Goal: Task Accomplishment & Management: Use online tool/utility

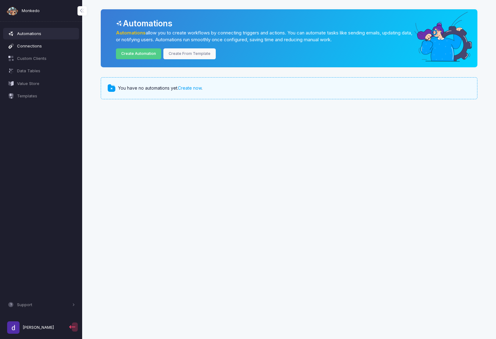
click at [61, 46] on span "Connections" at bounding box center [46, 46] width 58 height 6
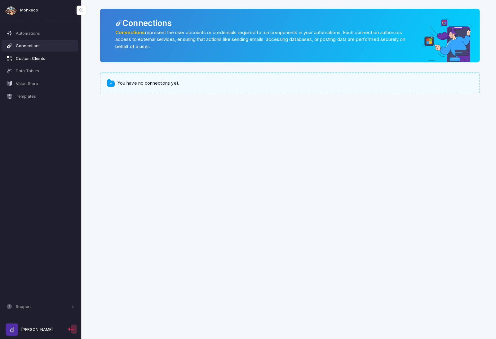
click at [42, 59] on span "Custom Clients" at bounding box center [46, 59] width 58 height 6
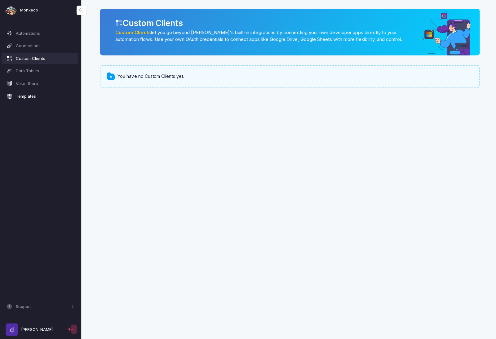
click at [29, 93] on span "Templates" at bounding box center [46, 96] width 58 height 6
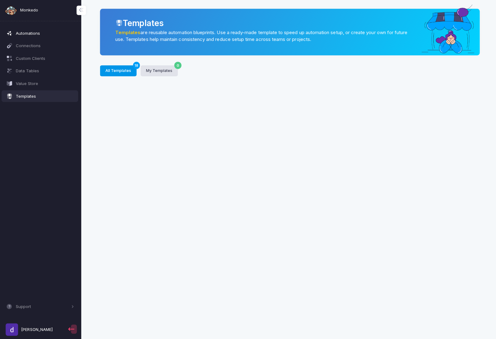
click at [35, 34] on span "Automations" at bounding box center [46, 34] width 58 height 6
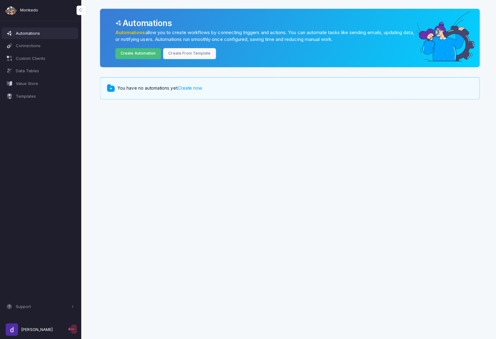
click at [149, 56] on link "Create Automation" at bounding box center [139, 53] width 46 height 11
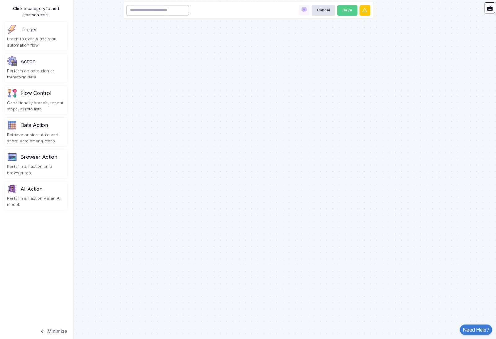
click at [155, 12] on input at bounding box center [158, 11] width 62 height 11
click at [46, 40] on div "Listen to events and start automation flow." at bounding box center [37, 42] width 57 height 12
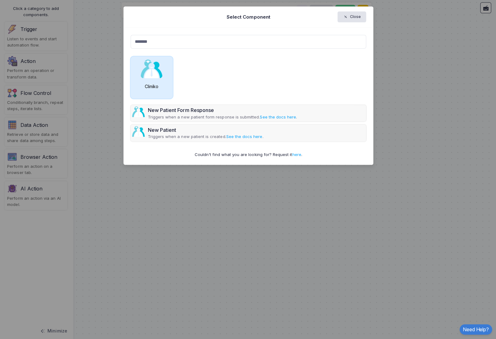
type input "*******"
click at [156, 68] on img at bounding box center [152, 69] width 22 height 19
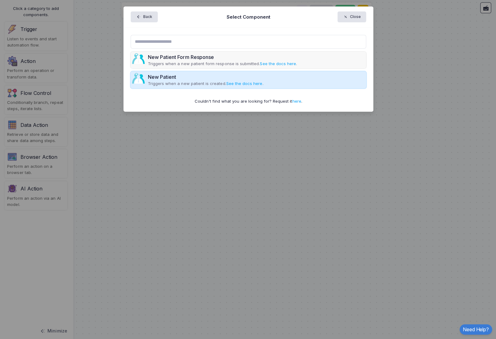
click at [278, 77] on div "New Patient Triggers when a new patient is created. See the docs here ." at bounding box center [248, 80] width 234 height 17
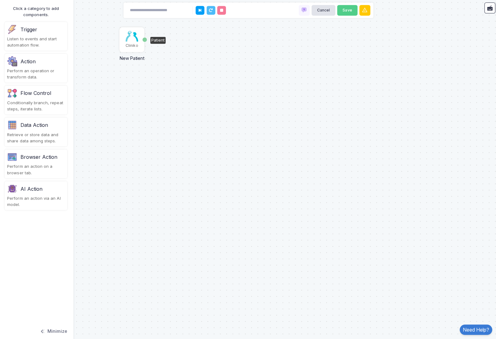
click at [131, 39] on img at bounding box center [132, 36] width 12 height 11
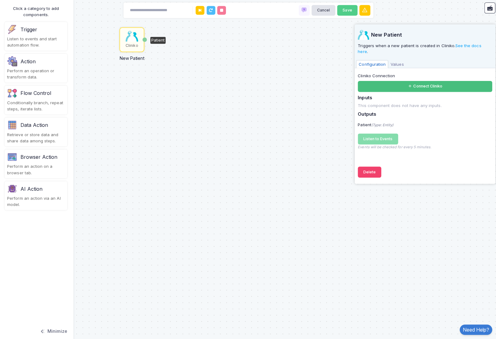
click at [370, 81] on button "Connect Cliniko" at bounding box center [423, 86] width 133 height 11
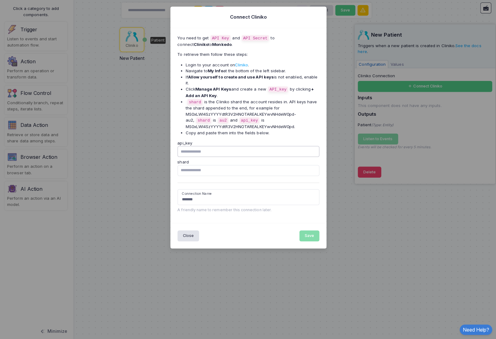
click at [219, 145] on input "api_key" at bounding box center [248, 150] width 141 height 11
paste input "**********"
type input "**********"
click at [211, 166] on form "**********" at bounding box center [248, 174] width 141 height 74
click at [197, 164] on input "shard" at bounding box center [248, 169] width 141 height 11
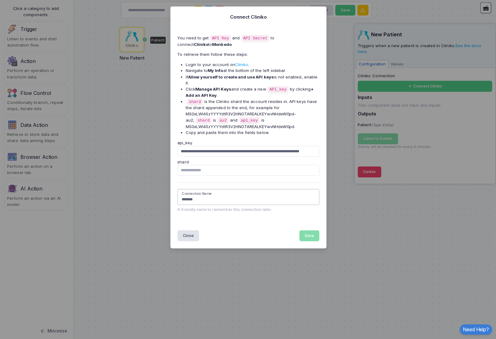
click at [223, 189] on input "*******" at bounding box center [248, 196] width 141 height 16
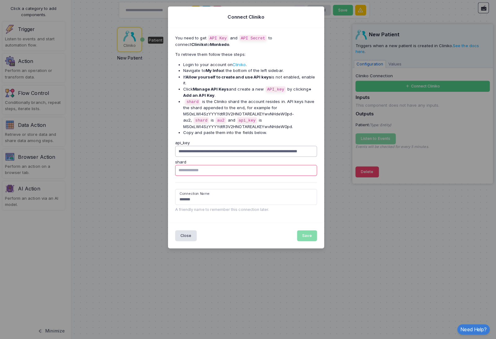
click at [228, 145] on input "**********" at bounding box center [248, 150] width 141 height 11
drag, startPoint x: 228, startPoint y: 141, endPoint x: 320, endPoint y: 141, distance: 92.7
click at [320, 141] on div "**********" at bounding box center [248, 126] width 155 height 194
click at [249, 164] on input "shard" at bounding box center [248, 169] width 141 height 11
type input "***"
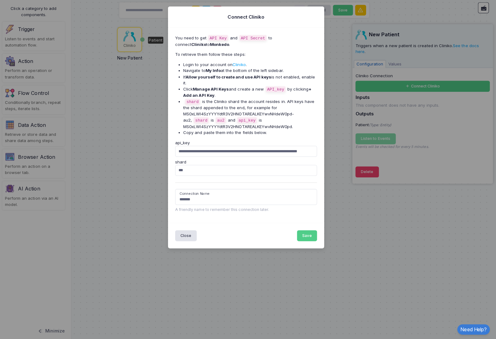
click at [281, 205] on div "**********" at bounding box center [248, 126] width 155 height 194
drag, startPoint x: 278, startPoint y: 140, endPoint x: 333, endPoint y: 140, distance: 55.2
click at [333, 140] on ngb-modal-window "**********" at bounding box center [248, 169] width 496 height 339
drag, startPoint x: 309, startPoint y: 142, endPoint x: 325, endPoint y: 142, distance: 16.4
click at [325, 142] on ngb-modal-window "**********" at bounding box center [248, 169] width 496 height 339
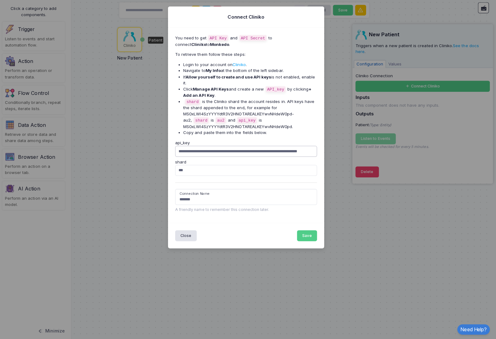
click at [311, 145] on input "**********" at bounding box center [248, 150] width 141 height 11
click at [314, 145] on input "**********" at bounding box center [248, 150] width 141 height 11
click at [312, 145] on input "**********" at bounding box center [248, 150] width 141 height 11
type input "**********"
click at [308, 229] on button "Save" at bounding box center [309, 234] width 20 height 11
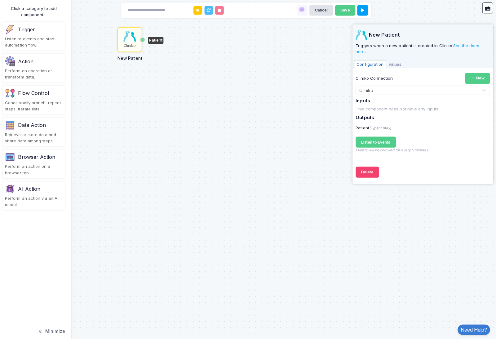
click at [126, 45] on div "Cliniko" at bounding box center [132, 46] width 12 height 6
click at [471, 76] on icon at bounding box center [473, 78] width 5 height 5
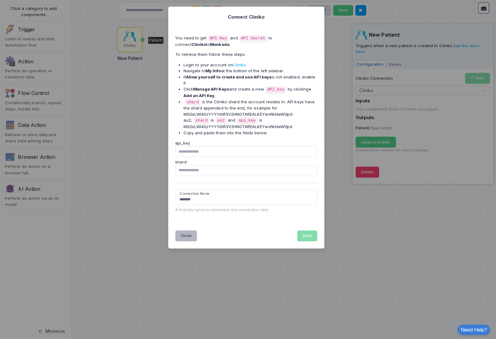
click at [186, 229] on button "Close" at bounding box center [189, 234] width 22 height 11
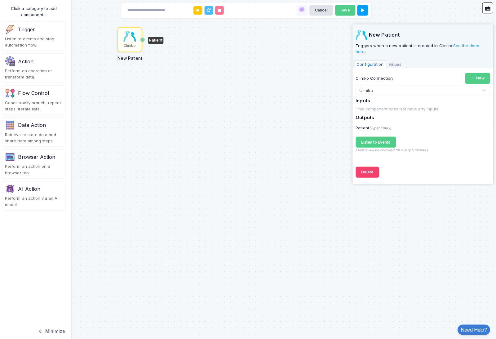
click at [197, 44] on div "Cliniko New Patient Patient" at bounding box center [248, 169] width 496 height 339
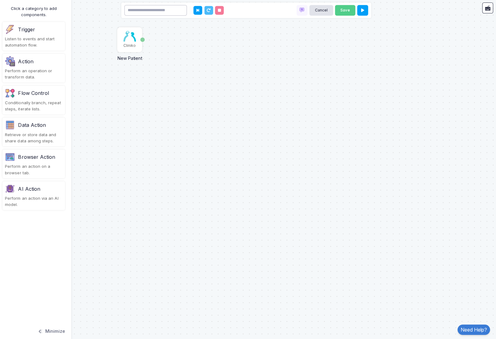
click at [175, 10] on input at bounding box center [158, 11] width 62 height 11
type input "**********"
click at [198, 54] on div "Cliniko New Patient Patient" at bounding box center [248, 169] width 496 height 339
click at [51, 58] on div "Action" at bounding box center [37, 61] width 57 height 10
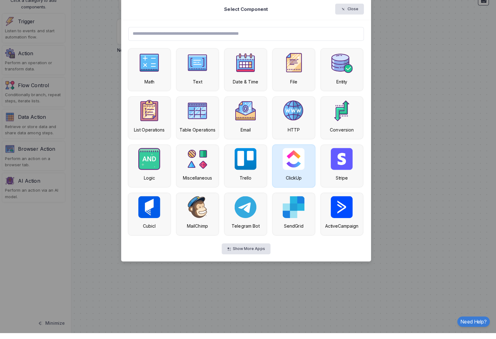
scroll to position [10, 0]
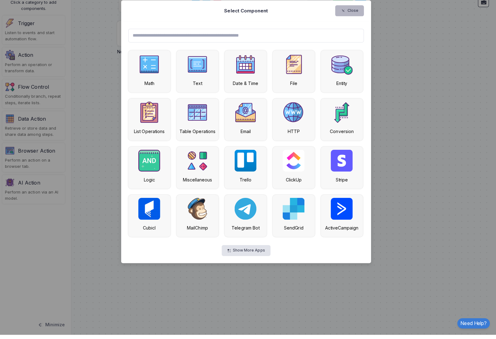
click at [351, 15] on button "Close" at bounding box center [351, 17] width 29 height 11
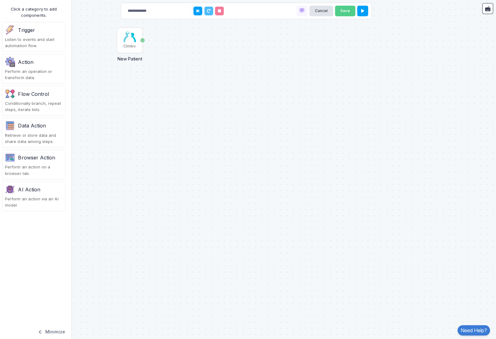
scroll to position [3, 0]
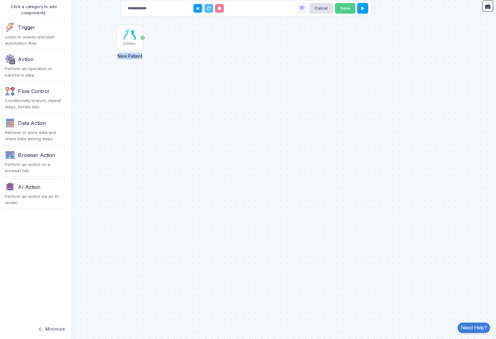
drag, startPoint x: 143, startPoint y: 36, endPoint x: 182, endPoint y: 37, distance: 39.7
click at [182, 37] on div "Cliniko New Patient Patient" at bounding box center [248, 169] width 496 height 339
click at [143, 36] on div "Patient" at bounding box center [145, 40] width 4 height 24
click at [128, 33] on img at bounding box center [132, 36] width 12 height 11
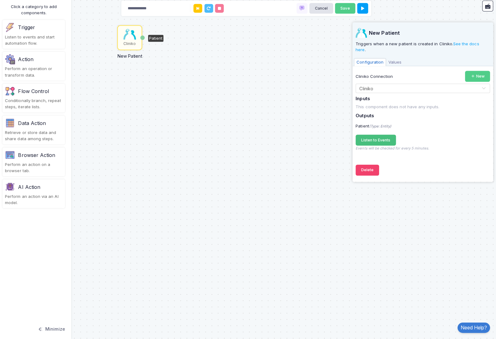
click at [369, 139] on span "Listen to Events" at bounding box center [376, 141] width 29 height 5
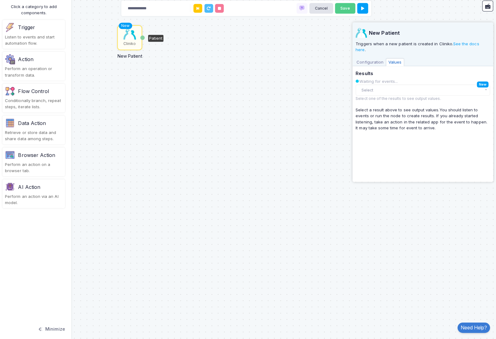
scroll to position [0, 0]
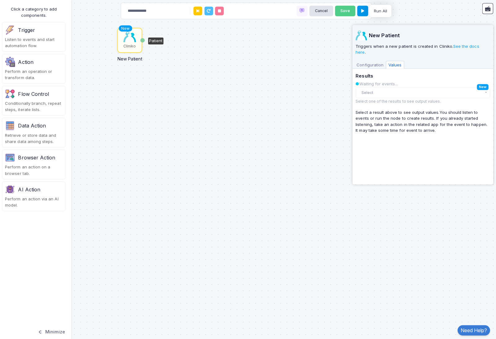
click at [364, 10] on button at bounding box center [363, 11] width 11 height 11
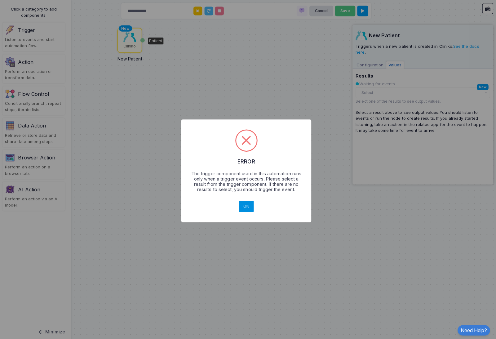
click at [241, 207] on button "OK" at bounding box center [248, 204] width 15 height 11
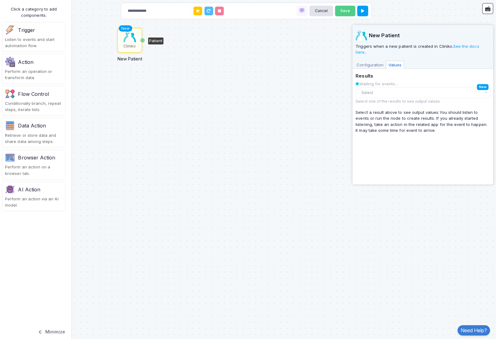
click at [47, 69] on div "Perform an operation or transform data." at bounding box center [37, 74] width 57 height 12
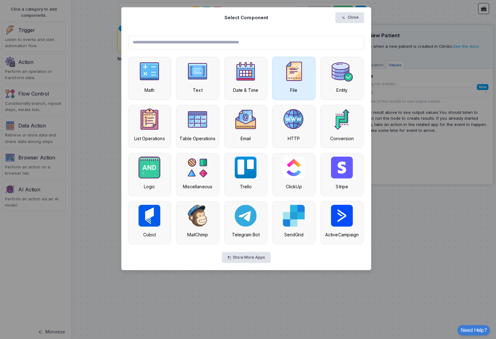
click at [277, 82] on div "File" at bounding box center [295, 78] width 42 height 42
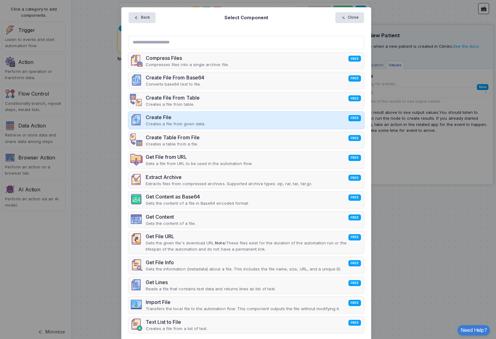
click at [215, 113] on div "Create File FREE Creates a file from given data." at bounding box center [248, 119] width 234 height 17
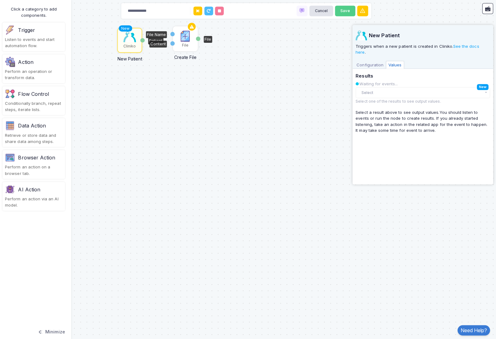
click at [184, 38] on img at bounding box center [187, 36] width 12 height 12
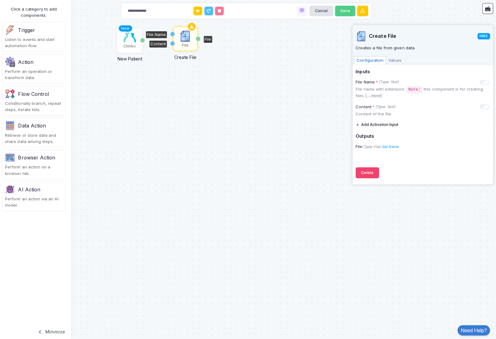
click at [156, 74] on div "New Cliniko New Patient Patient File Create File File Name Content File" at bounding box center [248, 169] width 496 height 339
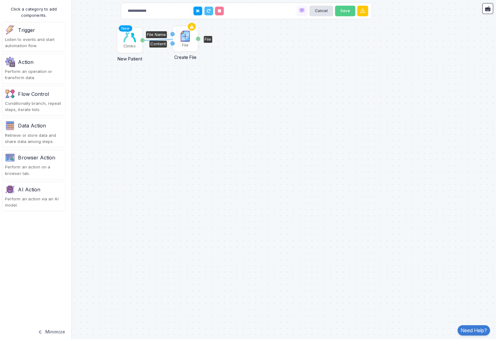
drag, startPoint x: 141, startPoint y: 40, endPoint x: 177, endPoint y: 39, distance: 36.0
click at [0, 0] on div "1 New Cliniko New Patient Patient File Create File File Name Content File" at bounding box center [0, 0] width 0 height 0
click at [175, 78] on div "New Cliniko New Patient Patient File Create File File Name Content File" at bounding box center [248, 169] width 496 height 339
click at [185, 41] on img at bounding box center [187, 36] width 12 height 12
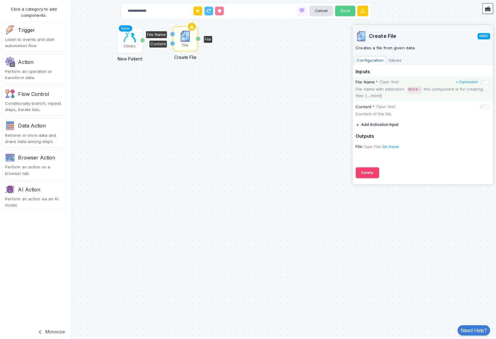
click at [388, 95] on p "File name with extension. Note: this component is for creating files [ ...more ]" at bounding box center [423, 92] width 133 height 12
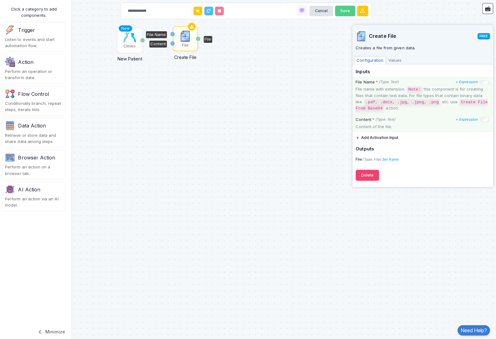
click at [384, 125] on p "Content of the file." at bounding box center [423, 126] width 133 height 6
click at [295, 112] on div "New Cliniko New Patient Patient File Create File File Name Content File" at bounding box center [248, 169] width 496 height 339
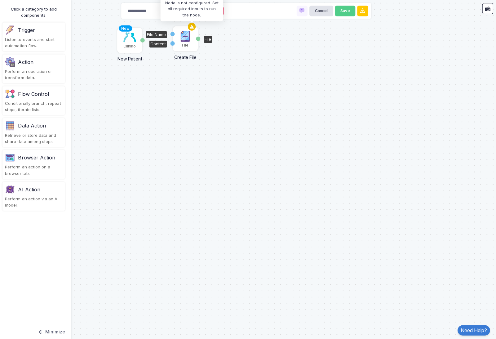
click at [192, 27] on icon at bounding box center [193, 26] width 7 height 9
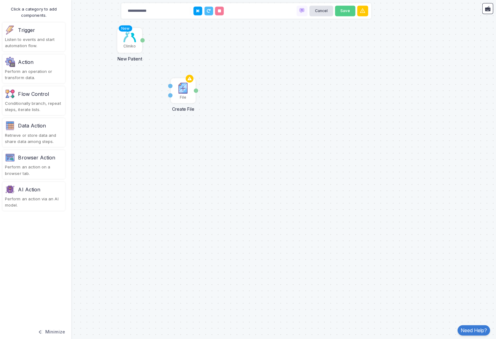
drag, startPoint x: 191, startPoint y: 37, endPoint x: 187, endPoint y: 65, distance: 28.5
click at [187, 89] on div "File" at bounding box center [186, 90] width 24 height 24
click at [187, 83] on icon at bounding box center [190, 80] width 7 height 9
click at [178, 91] on img at bounding box center [184, 89] width 12 height 12
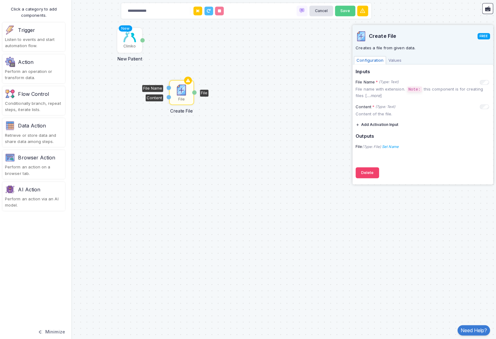
click at [395, 60] on span "Values" at bounding box center [396, 60] width 18 height 8
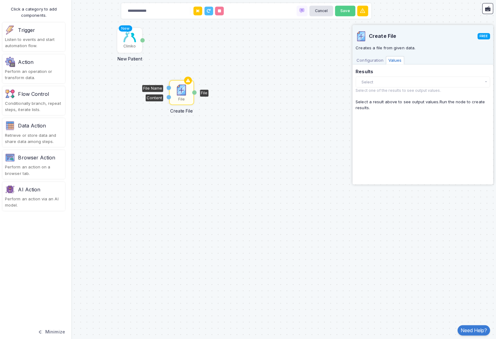
click at [390, 82] on button "Select" at bounding box center [423, 81] width 133 height 11
click at [386, 91] on div "There are no results yet." at bounding box center [423, 93] width 133 height 13
click at [384, 122] on div "Create File FREE Creates a file from given data. Configuration Values Inputs Fi…" at bounding box center [423, 102] width 133 height 155
click at [368, 64] on div "Create File FREE Creates a file from given data. Configuration Values Inputs Fi…" at bounding box center [423, 102] width 133 height 155
click at [368, 61] on span "Configuration" at bounding box center [371, 60] width 32 height 8
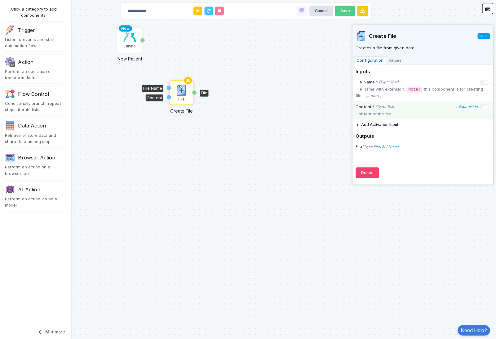
click at [389, 104] on icon "(Type: Text)" at bounding box center [387, 105] width 20 height 5
click at [387, 110] on p "Content of the file." at bounding box center [423, 113] width 133 height 6
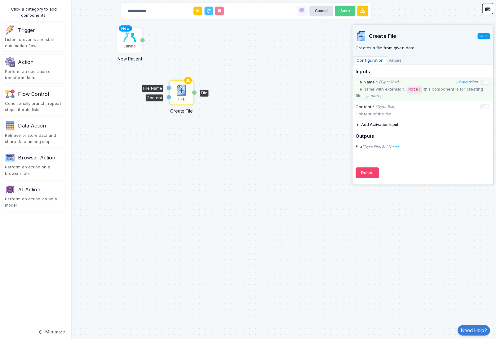
click at [457, 86] on p "File name with extension. Note: this component is for creating files [ ...more ]" at bounding box center [423, 92] width 133 height 12
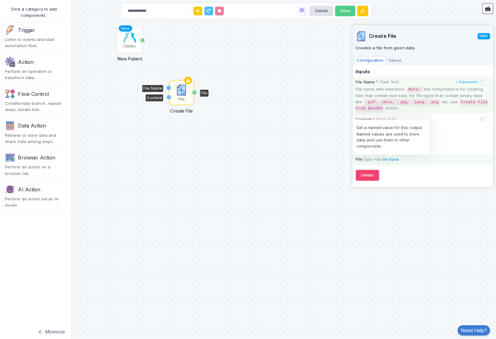
click at [390, 156] on icon "Set Name" at bounding box center [391, 158] width 16 height 4
click at [392, 145] on input "Name" at bounding box center [386, 146] width 62 height 11
type input "**********"
click at [428, 133] on form "**********" at bounding box center [395, 143] width 81 height 20
click at [427, 144] on icon at bounding box center [425, 146] width 6 height 6
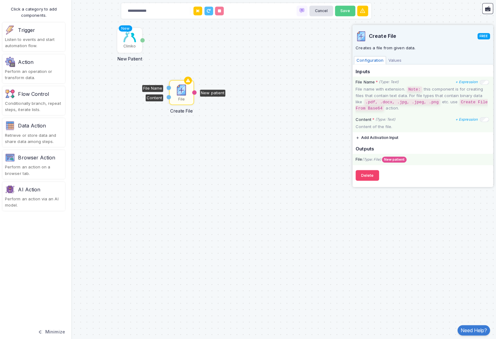
click at [385, 103] on p "File name with extension. Note: this component is for creating files that conta…" at bounding box center [423, 98] width 133 height 25
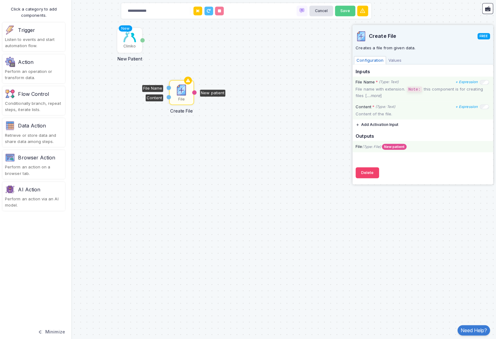
click at [389, 104] on icon "(Type: Text)" at bounding box center [387, 105] width 20 height 5
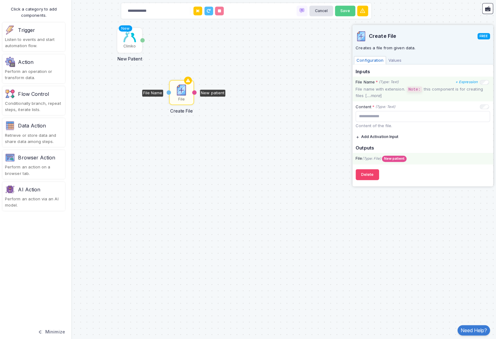
click at [483, 78] on div "File Name * (Type: Text) + Expression Show/hide input on diagram" at bounding box center [423, 81] width 132 height 6
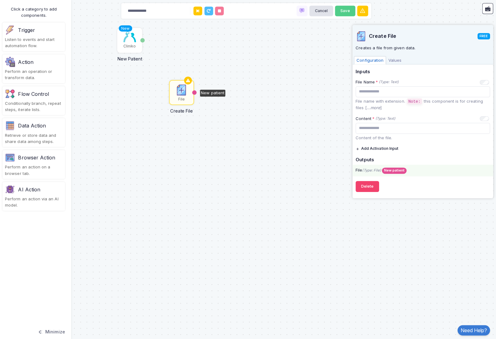
click at [312, 88] on div "New Cliniko New Patient Patient File Create File New patient" at bounding box center [248, 169] width 496 height 339
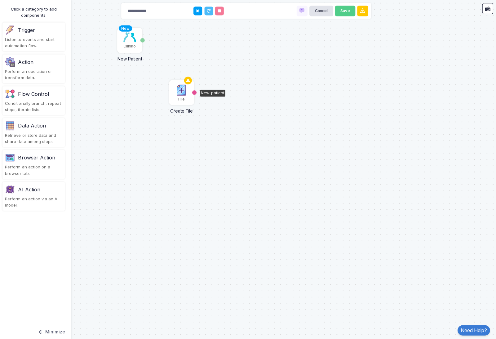
click at [172, 85] on div "File" at bounding box center [184, 92] width 24 height 24
click at [132, 42] on div "New Cliniko" at bounding box center [133, 40] width 24 height 24
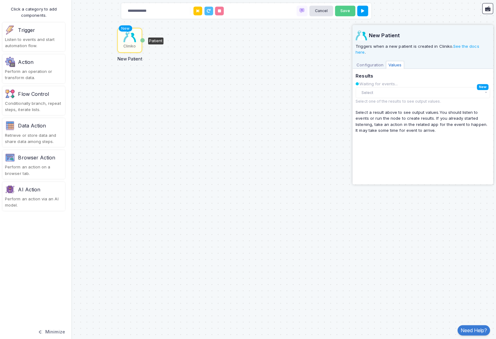
click at [52, 57] on div "Action" at bounding box center [37, 61] width 57 height 10
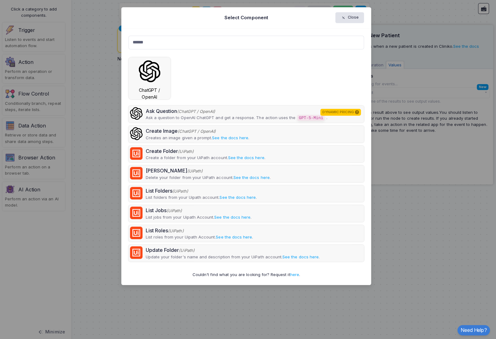
type input "******"
click at [159, 81] on div "ChatGPT / OpenAI" at bounding box center [152, 78] width 42 height 42
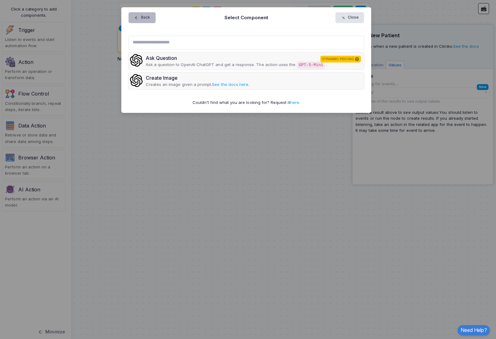
click at [151, 18] on button "Back" at bounding box center [144, 17] width 27 height 11
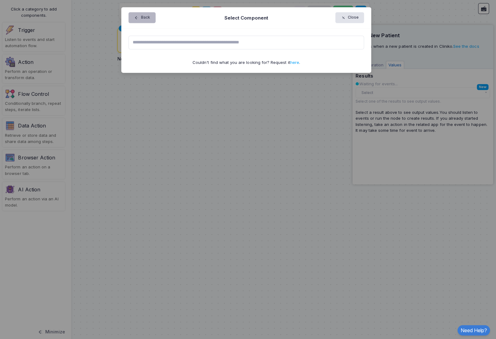
click at [139, 21] on button "Back" at bounding box center [144, 17] width 27 height 11
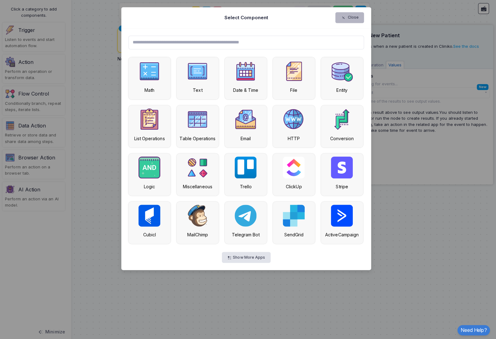
click at [350, 16] on button "Close" at bounding box center [351, 17] width 29 height 11
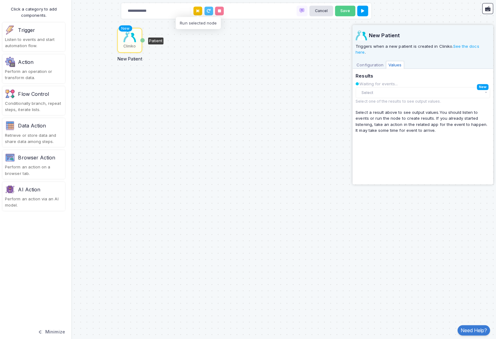
click at [198, 11] on button at bounding box center [200, 11] width 9 height 9
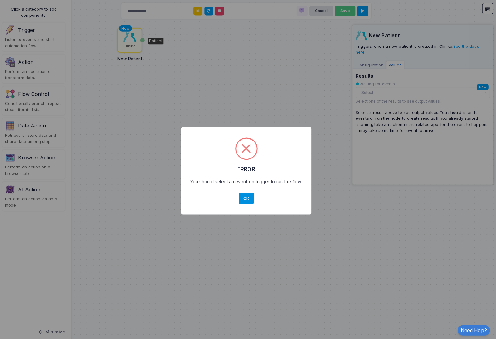
click at [244, 201] on button "OK" at bounding box center [248, 196] width 15 height 11
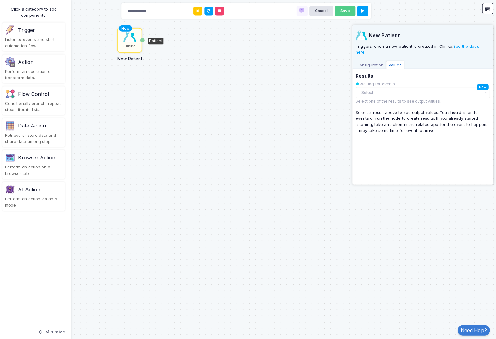
click at [132, 38] on img at bounding box center [132, 36] width 12 height 11
click at [169, 58] on div "New Cliniko New Patient Patient" at bounding box center [248, 169] width 496 height 339
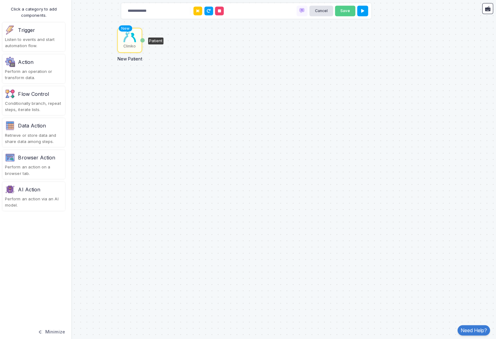
click at [130, 41] on img at bounding box center [132, 36] width 12 height 11
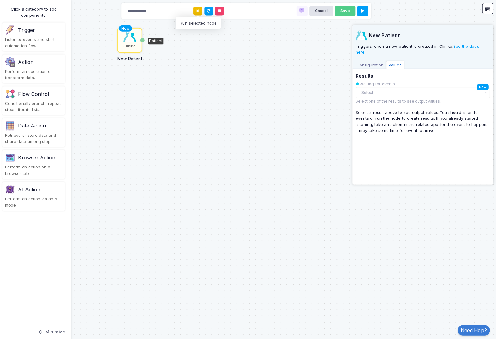
click at [198, 11] on button at bounding box center [200, 11] width 9 height 9
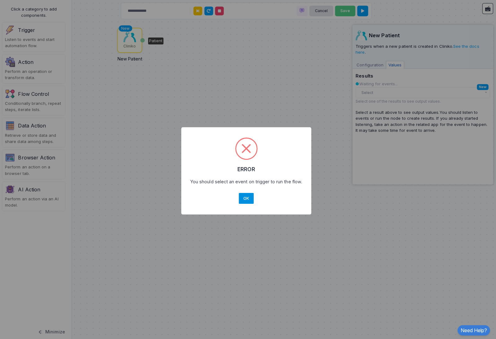
click at [243, 201] on button "OK" at bounding box center [248, 196] width 15 height 11
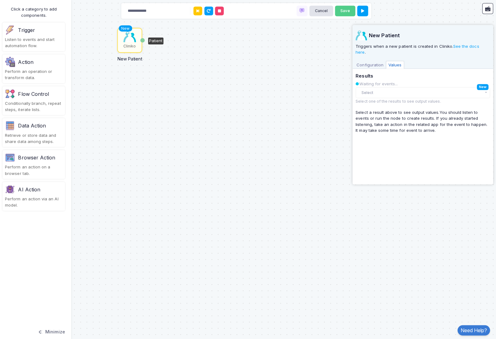
click at [131, 42] on div "New Cliniko" at bounding box center [133, 40] width 24 height 24
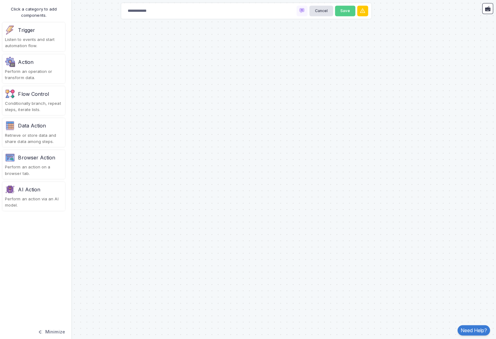
click at [45, 30] on div "Trigger" at bounding box center [37, 30] width 57 height 10
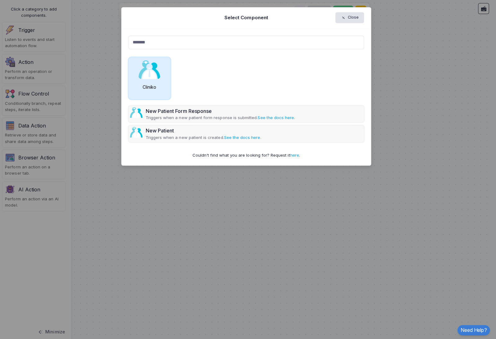
type input "*******"
click at [157, 79] on div "Cliniko" at bounding box center [152, 78] width 42 height 42
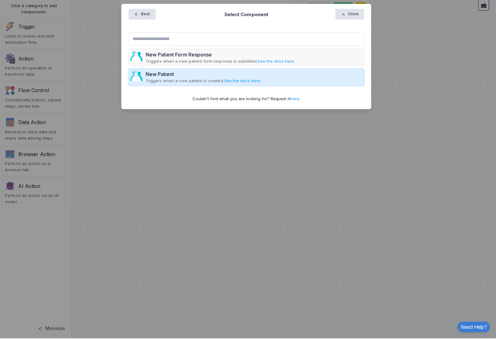
click at [185, 76] on div "New Patient" at bounding box center [205, 76] width 115 height 7
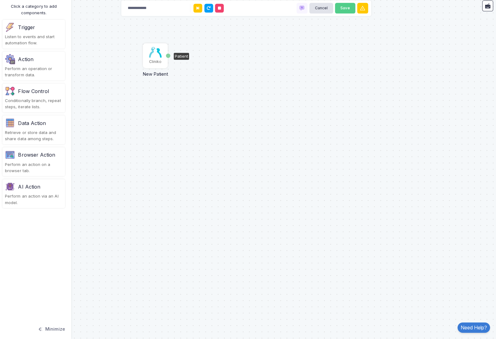
click at [154, 55] on img at bounding box center [158, 54] width 12 height 11
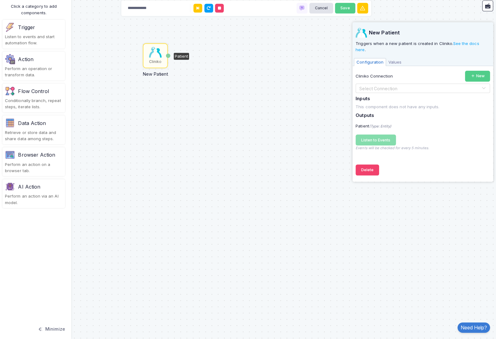
click at [415, 87] on input "text" at bounding box center [417, 90] width 114 height 7
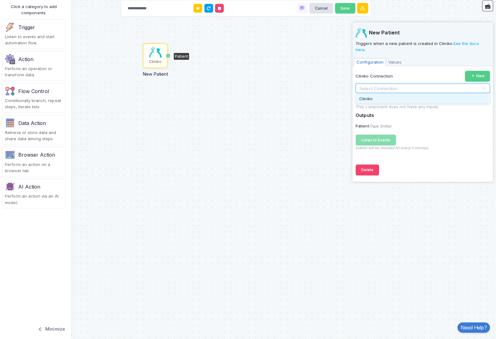
click at [411, 96] on div "Cliniko" at bounding box center [423, 100] width 133 height 9
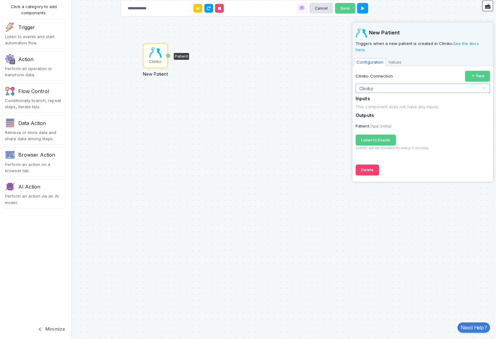
click at [300, 96] on div "Cliniko New Patient Patient" at bounding box center [248, 169] width 496 height 339
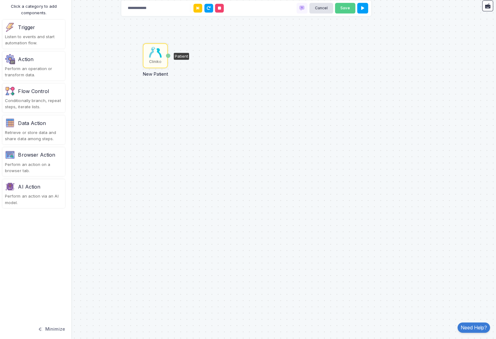
click at [152, 56] on img at bounding box center [158, 54] width 12 height 11
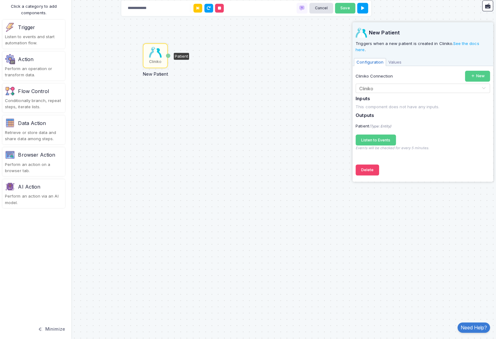
click at [398, 60] on span "Values" at bounding box center [396, 64] width 18 height 8
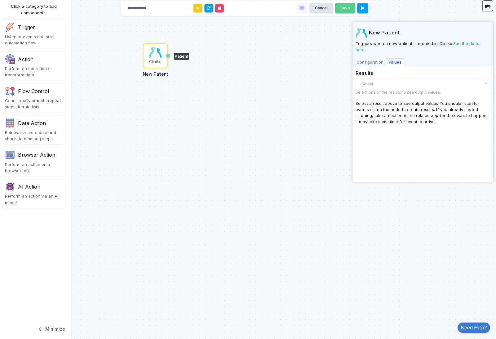
click at [389, 92] on small "Select one of the results to see output values." at bounding box center [399, 94] width 85 height 5
click at [390, 80] on button "Select" at bounding box center [423, 85] width 133 height 11
click at [382, 104] on div "Select a result above to see output values. You should listen to events or run …" at bounding box center [423, 114] width 133 height 24
click at [328, 166] on div "Cliniko New Patient Patient" at bounding box center [248, 169] width 496 height 339
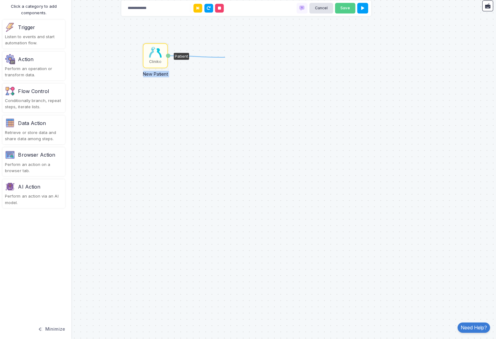
drag, startPoint x: 167, startPoint y: 55, endPoint x: 223, endPoint y: 56, distance: 56.8
click at [216, 51] on div "Cliniko New Patient Patient" at bounding box center [248, 169] width 496 height 339
click at [350, 8] on button "Save" at bounding box center [346, 11] width 20 height 11
type input "**********"
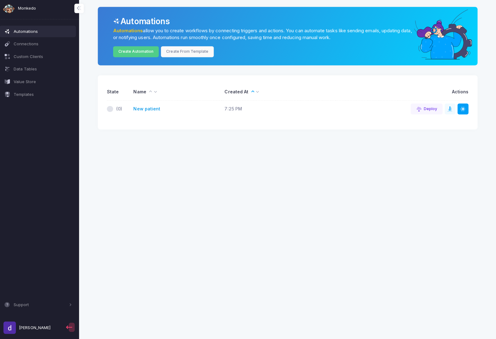
click at [141, 108] on link "New patient" at bounding box center [149, 110] width 27 height 7
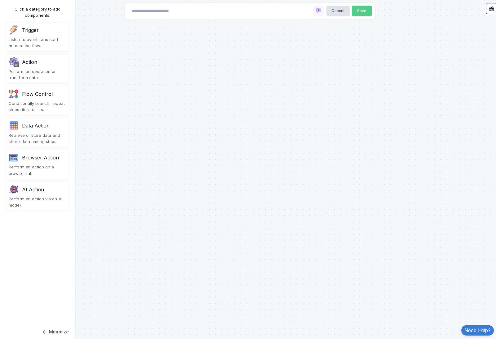
type input "**********"
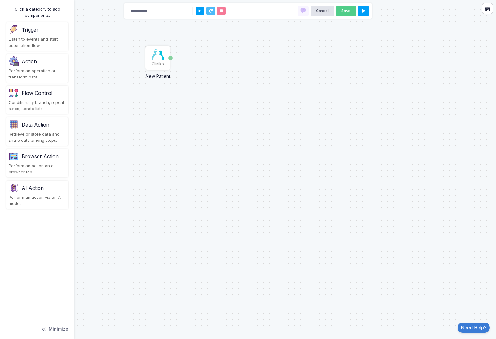
click at [36, 186] on div "AI Action" at bounding box center [33, 187] width 22 height 7
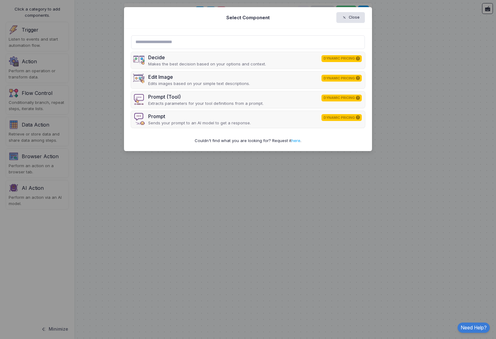
click at [58, 172] on ngb-modal-window "Select Component Close Decide DYNAMIC PRICING Makes the best decision based on …" at bounding box center [248, 169] width 496 height 339
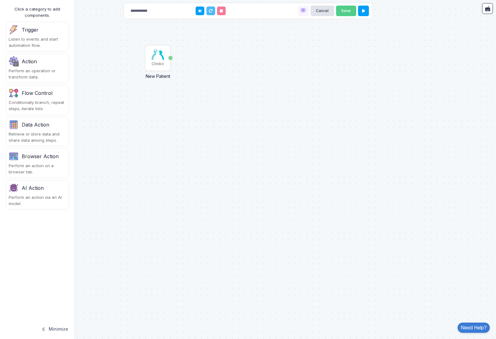
click at [51, 160] on div "Browser Action Perform an action on a browser tab." at bounding box center [37, 163] width 62 height 29
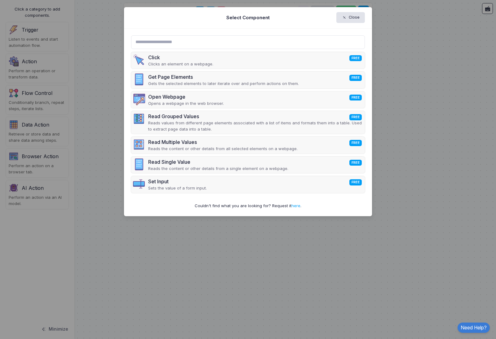
click at [106, 120] on ngb-modal-window "Select Component Close Click FREE Clicks an element on a webpage. Get Page Elem…" at bounding box center [248, 169] width 496 height 339
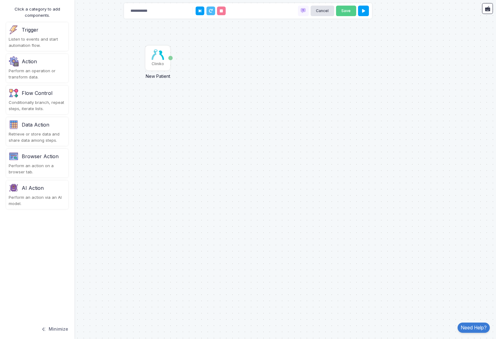
click at [37, 95] on div "Flow Control" at bounding box center [37, 92] width 31 height 7
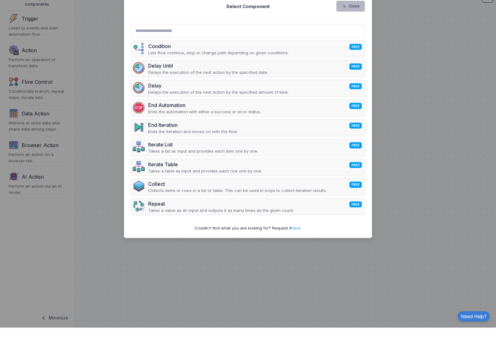
click at [347, 15] on span "button" at bounding box center [347, 18] width 0 height 6
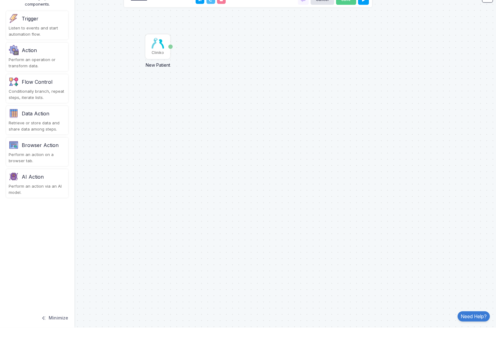
scroll to position [11, 0]
